Goal: Task Accomplishment & Management: Use online tool/utility

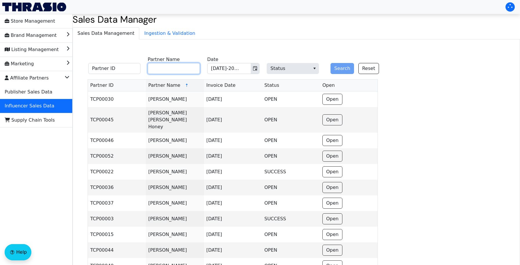
click at [169, 69] on input "Partner Name" at bounding box center [174, 68] width 52 height 11
type input "[PERSON_NAME]"
click at [342, 72] on button "Search" at bounding box center [343, 68] width 24 height 11
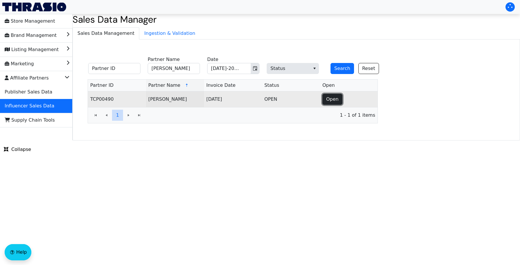
click at [326, 99] on span "Open" at bounding box center [332, 99] width 12 height 7
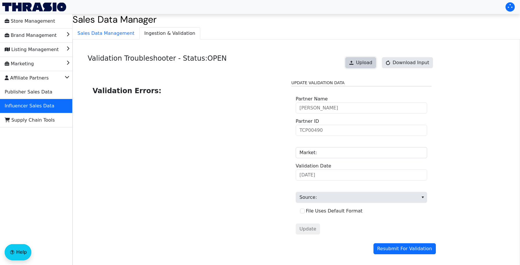
click at [369, 59] on button "Upload" at bounding box center [360, 62] width 31 height 11
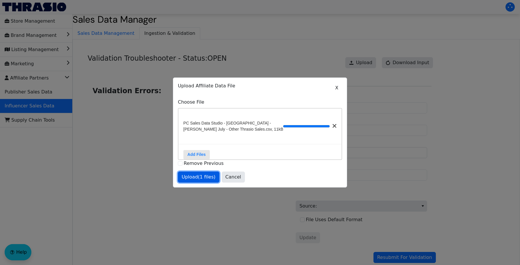
click at [191, 174] on span "Upload (1 files)" at bounding box center [199, 177] width 34 height 7
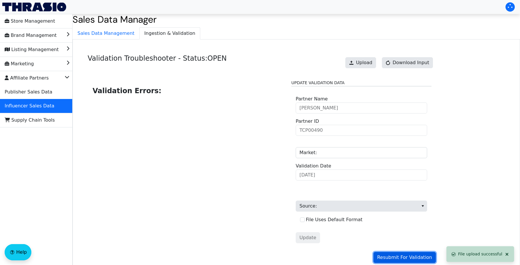
click at [385, 258] on span "Resubmit For Validation" at bounding box center [404, 257] width 55 height 7
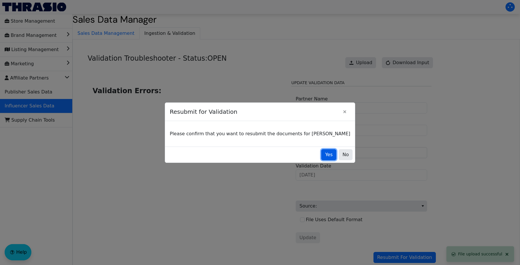
click at [321, 159] on button "Yes" at bounding box center [328, 154] width 15 height 11
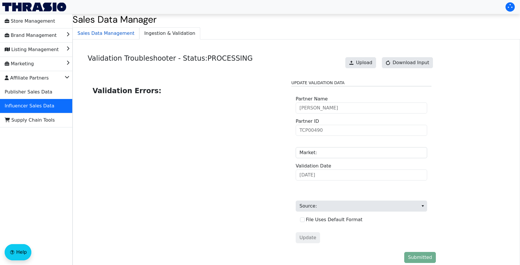
click at [116, 34] on span "Sales Data Management" at bounding box center [106, 34] width 66 height 12
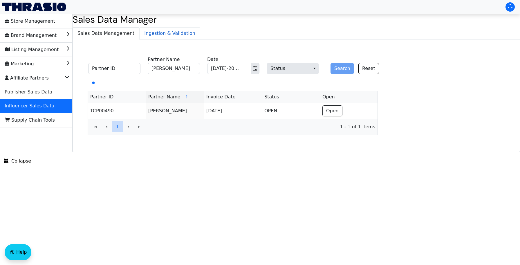
click at [140, 35] on span "Ingestion & Validation" at bounding box center [170, 34] width 60 height 12
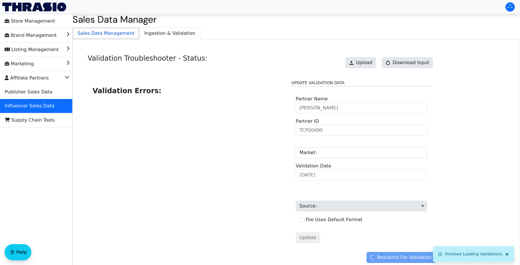
click at [111, 30] on span "Sales Data Management" at bounding box center [106, 34] width 66 height 12
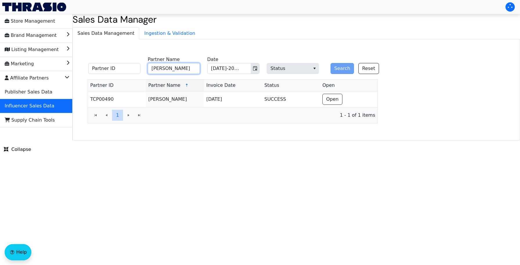
click at [165, 72] on input "[PERSON_NAME]" at bounding box center [174, 68] width 52 height 11
click at [336, 73] on button "Search" at bounding box center [343, 68] width 24 height 11
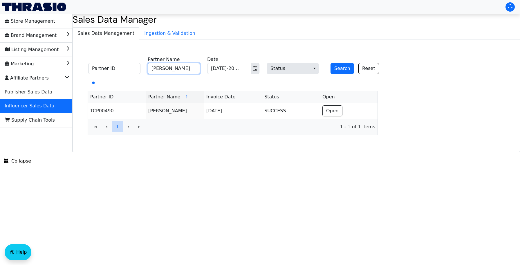
click at [151, 67] on input "[PERSON_NAME]" at bounding box center [174, 68] width 52 height 11
click at [254, 69] on icon "Toggle calendar" at bounding box center [255, 68] width 5 height 5
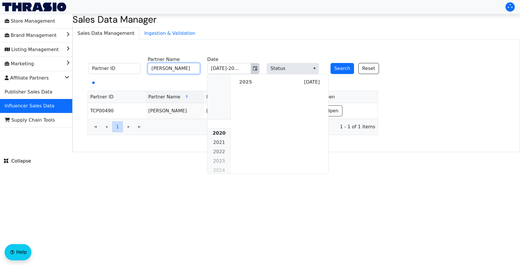
scroll to position [529, 0]
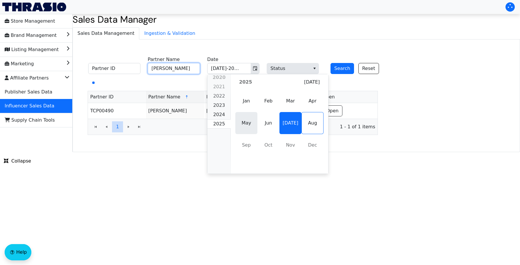
click at [247, 122] on span "May" at bounding box center [246, 123] width 22 height 22
type input "[PERSON_NAME]"
type input "May-2025"
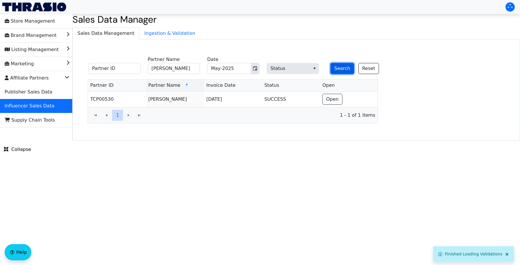
click at [343, 66] on button "Search" at bounding box center [343, 68] width 24 height 11
